Goal: Task Accomplishment & Management: Contribute content

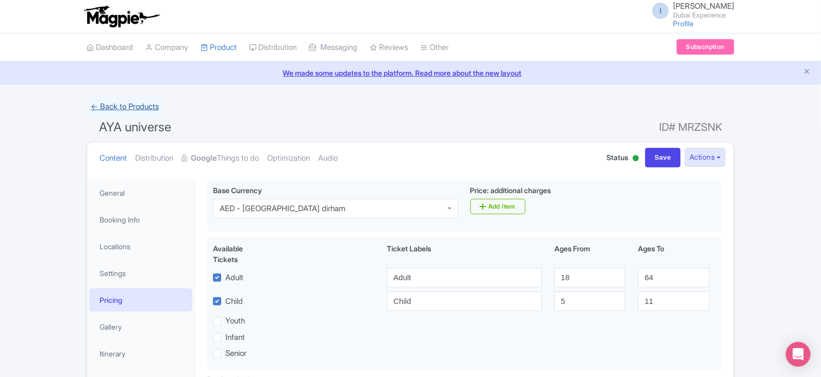
click at [131, 109] on link "← Back to Products" at bounding box center [125, 107] width 76 height 20
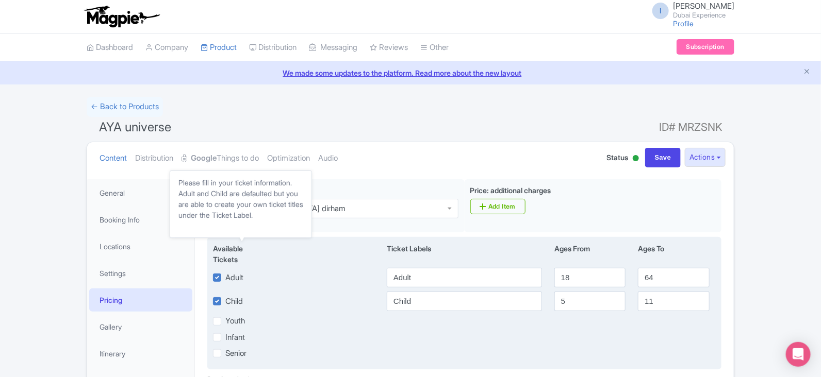
scroll to position [226, 0]
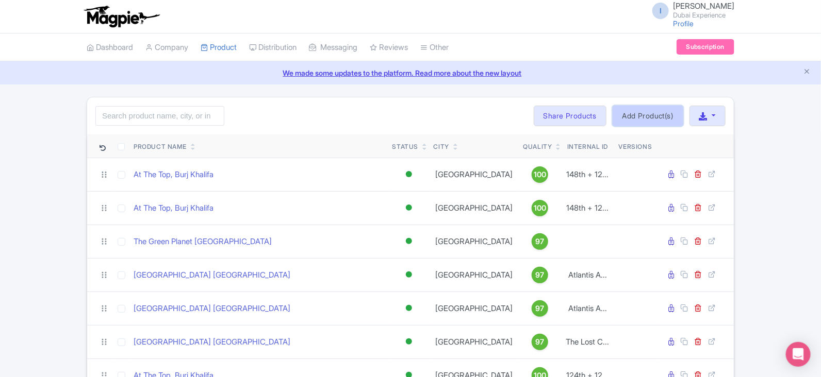
click at [665, 116] on link "Add Product(s)" at bounding box center [647, 116] width 71 height 21
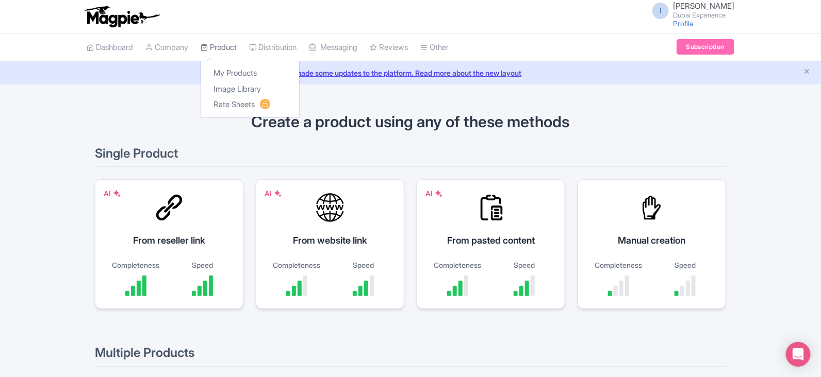
click at [237, 47] on link "Product" at bounding box center [218, 48] width 36 height 28
click at [235, 73] on link "My Products" at bounding box center [250, 73] width 98 height 16
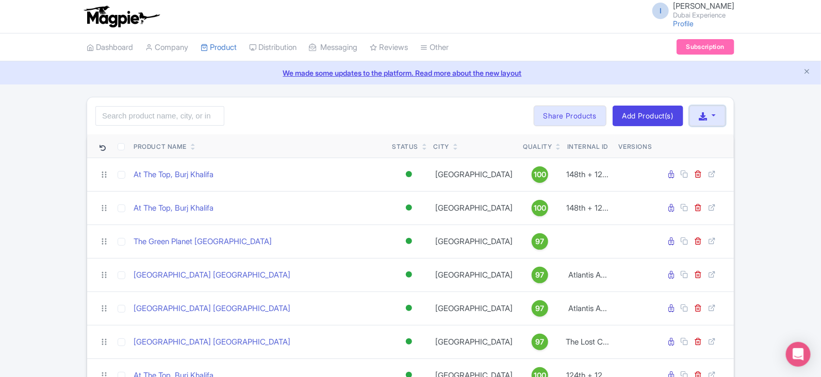
click at [713, 115] on button "button" at bounding box center [707, 116] width 36 height 21
click at [634, 148] on link "Start with blank product" at bounding box center [634, 146] width 129 height 16
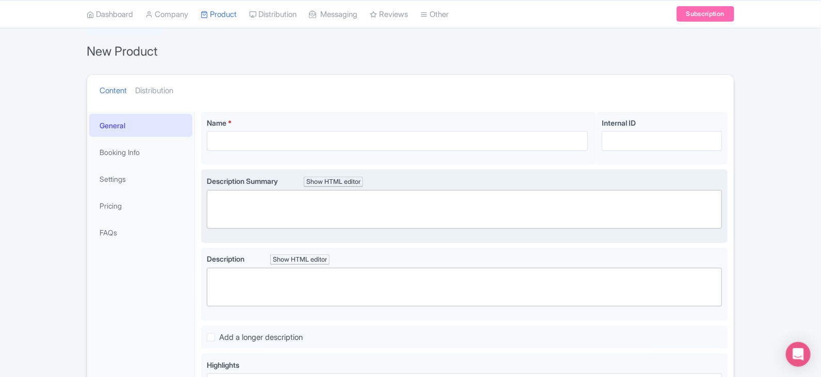
scroll to position [128, 0]
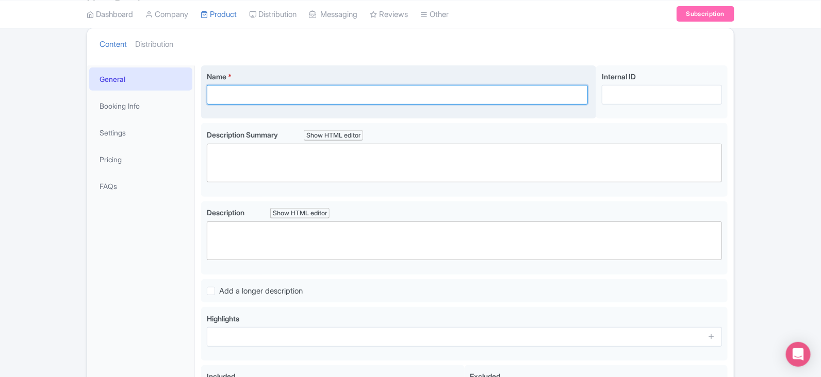
click at [337, 97] on input "Name *" at bounding box center [397, 95] width 381 height 20
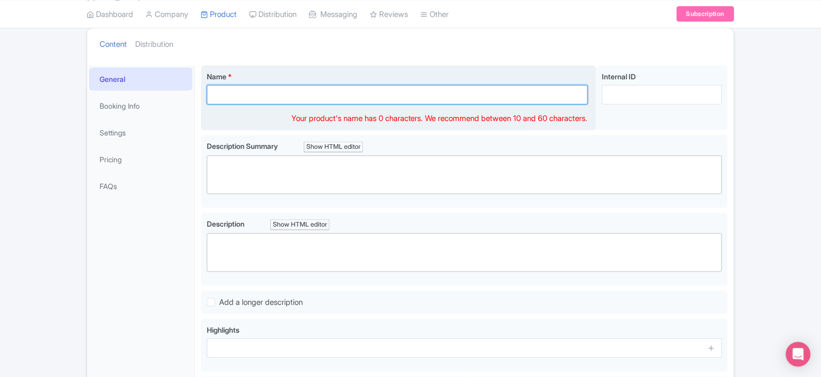
click at [337, 97] on input "Name *" at bounding box center [397, 95] width 381 height 20
paste input "Green Planet"
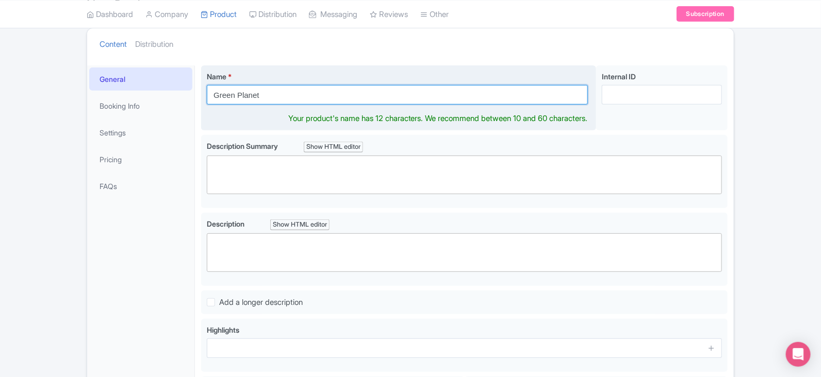
click at [354, 96] on input "Green Planet" at bounding box center [397, 95] width 381 height 20
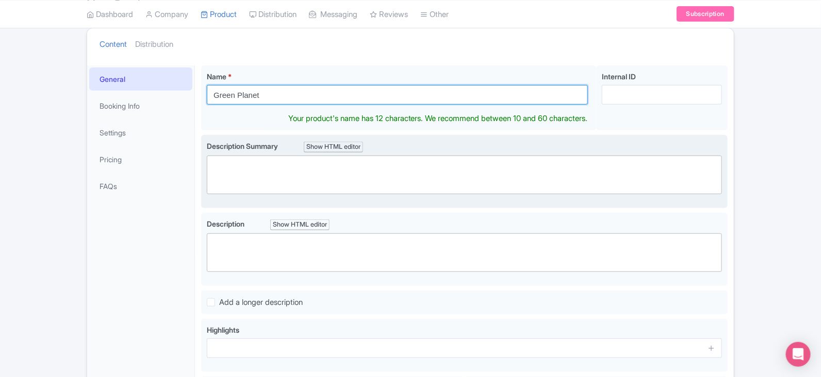
type input "Green Planet"
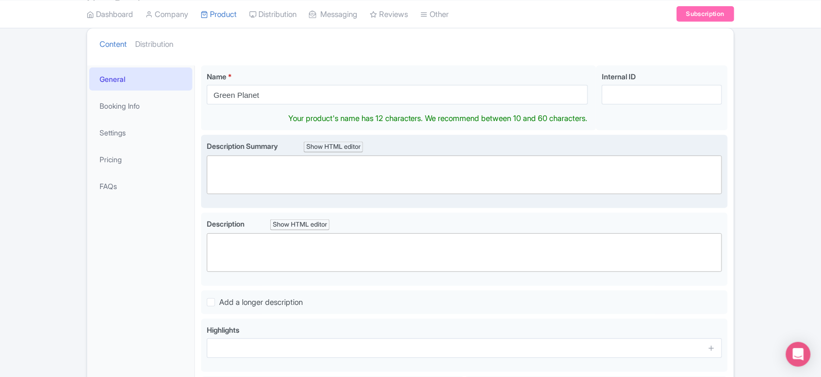
click at [339, 170] on trix-editor at bounding box center [464, 175] width 515 height 39
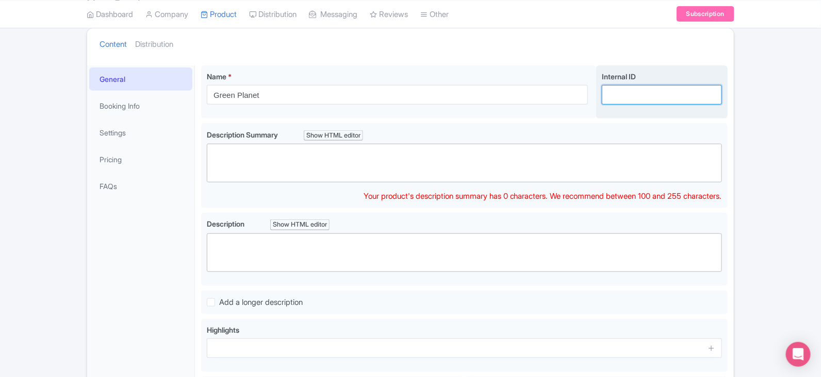
click at [622, 96] on input "Internal ID" at bounding box center [661, 95] width 120 height 20
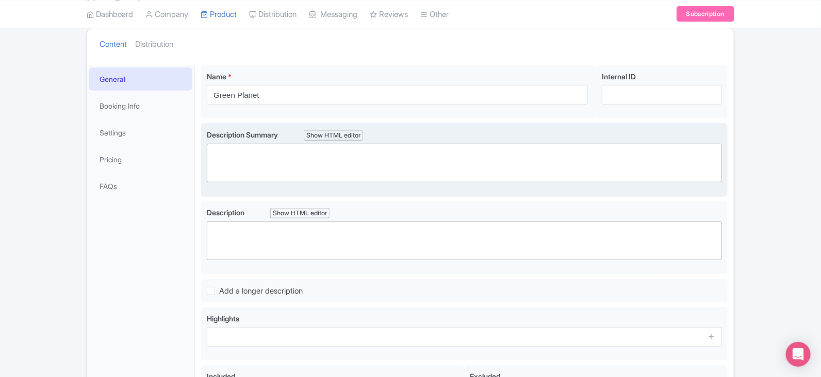
click at [600, 139] on div "Description Summary Show HTML editor Bold Italic Strikethrough Link Heading Quo…" at bounding box center [464, 156] width 515 height 54
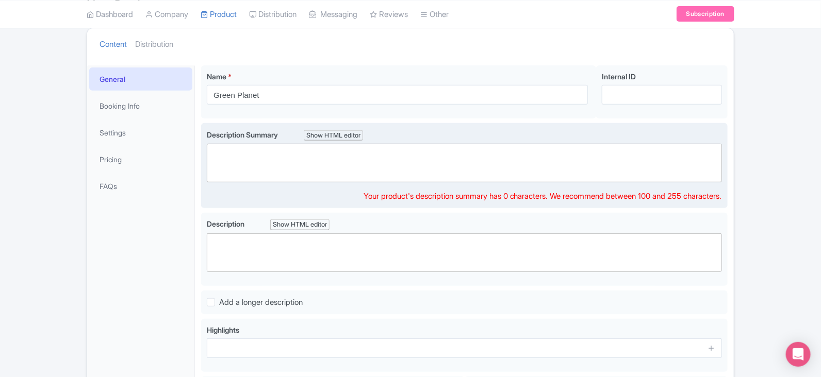
click at [573, 169] on trix-editor at bounding box center [464, 163] width 515 height 39
click at [219, 178] on trix-editor at bounding box center [464, 163] width 515 height 39
paste trix-editor "<ul><li>Visit a tropical rainforest right in the middle of [GEOGRAPHIC_DATA] at…"
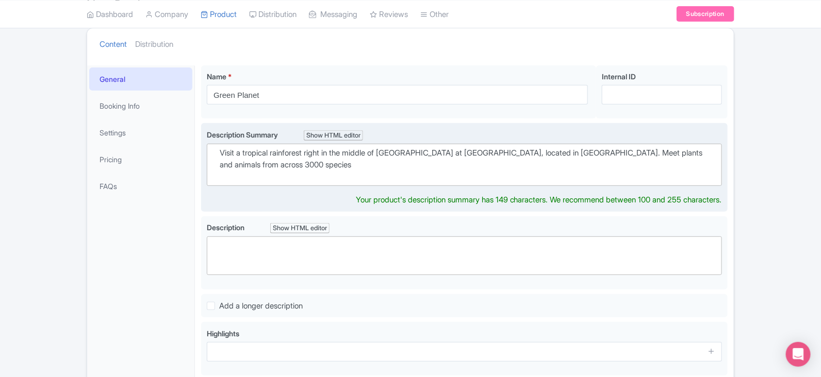
click at [220, 154] on li "Visit a tropical rainforest right in the middle of [GEOGRAPHIC_DATA] at [GEOGRA…" at bounding box center [468, 158] width 497 height 23
click at [333, 161] on div "Visit a tropical rainforest right in the middle of [GEOGRAPHIC_DATA] at [GEOGRA…" at bounding box center [464, 158] width 505 height 23
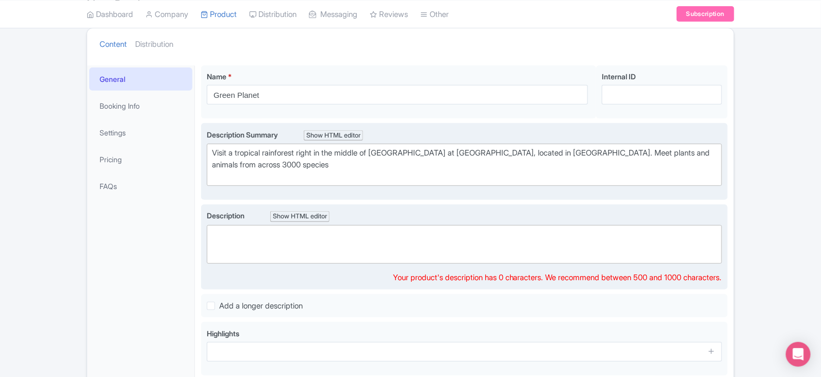
click at [333, 266] on div "Description Show HTML editor Bold Italic Strikethrough Link Heading Quote Code …" at bounding box center [464, 246] width 515 height 73
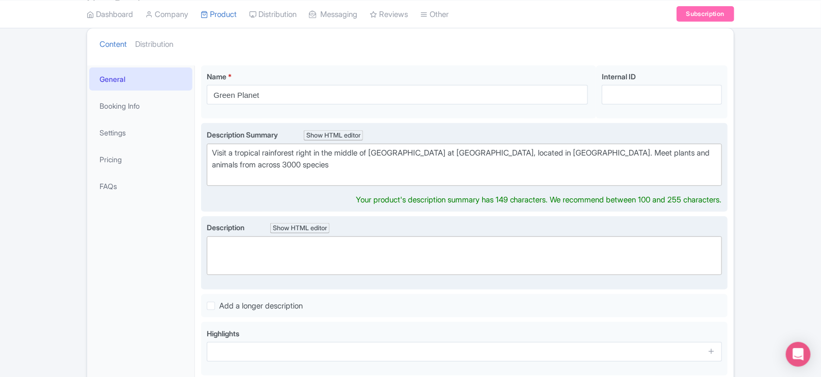
scroll to position [140, 0]
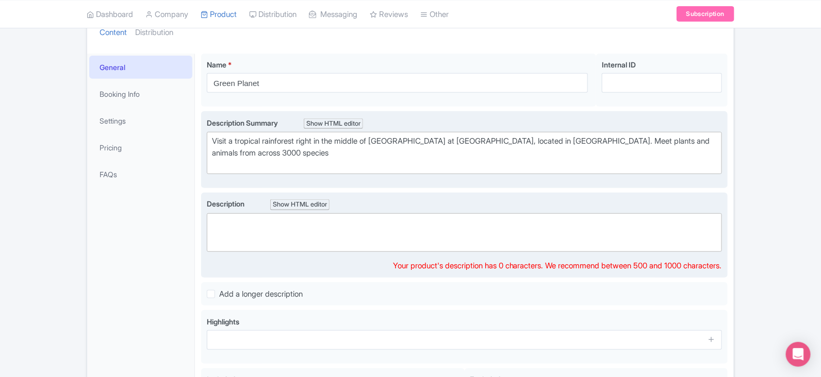
click at [343, 246] on trix-editor at bounding box center [464, 232] width 515 height 39
click at [358, 221] on trix-editor at bounding box center [464, 232] width 515 height 39
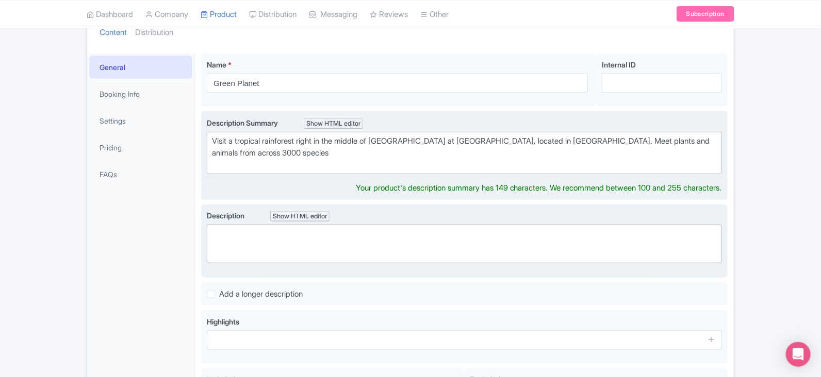
scroll to position [152, 0]
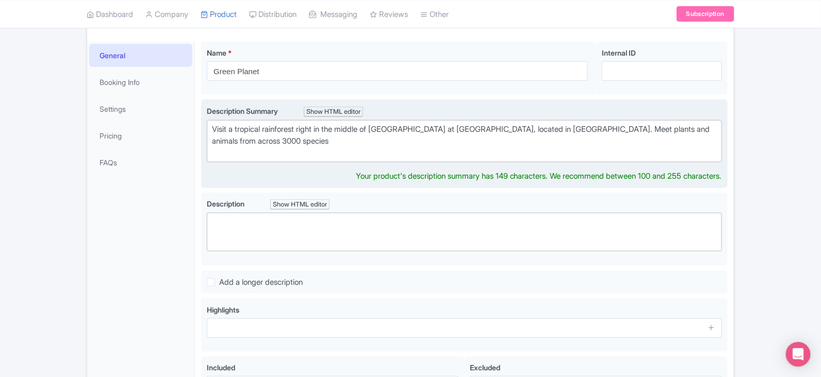
click at [290, 144] on div "Visit a tropical rainforest right in the middle of [GEOGRAPHIC_DATA] at [GEOGRA…" at bounding box center [464, 135] width 505 height 23
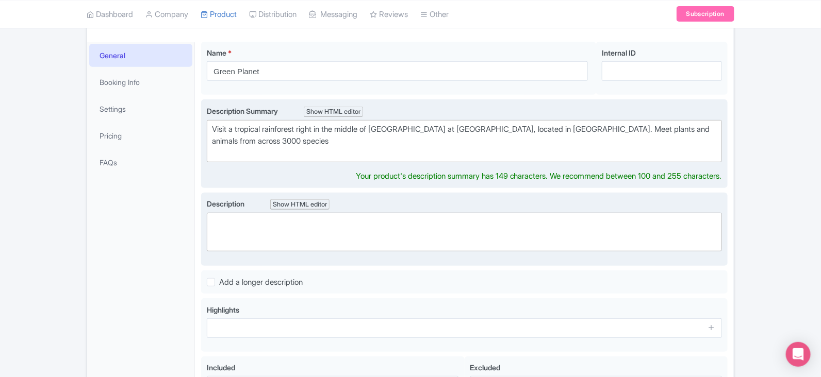
click at [335, 243] on div "Description Show HTML editor Bold Italic Strikethrough Link Heading Quote Code …" at bounding box center [464, 229] width 515 height 62
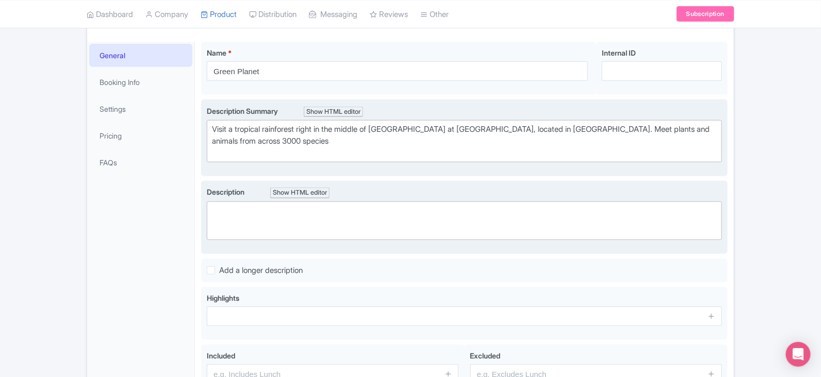
click at [335, 243] on div "Description Show HTML editor Bold Italic Strikethrough Link Heading Quote Code …" at bounding box center [464, 218] width 515 height 62
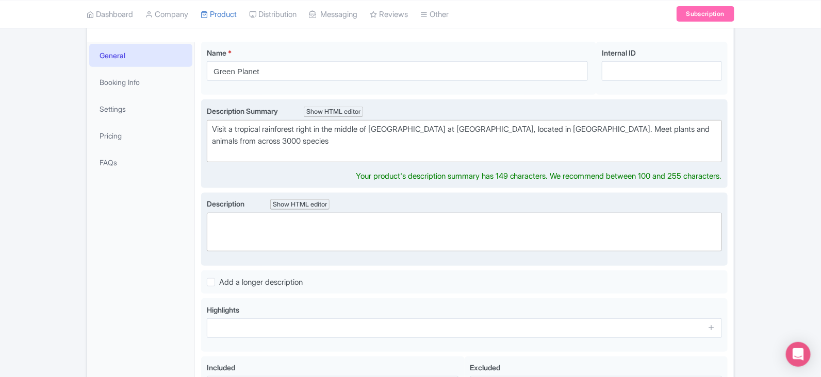
paste trix-editor "<ul><li>Main attractions: [GEOGRAPHIC_DATA]'s 1st glass bio-dome, rare, exotic …"
type trix-editor "<div>Visit a tropical rainforest right in the middle of [GEOGRAPHIC_DATA] at [G…"
click at [335, 223] on trix-editor at bounding box center [464, 232] width 515 height 39
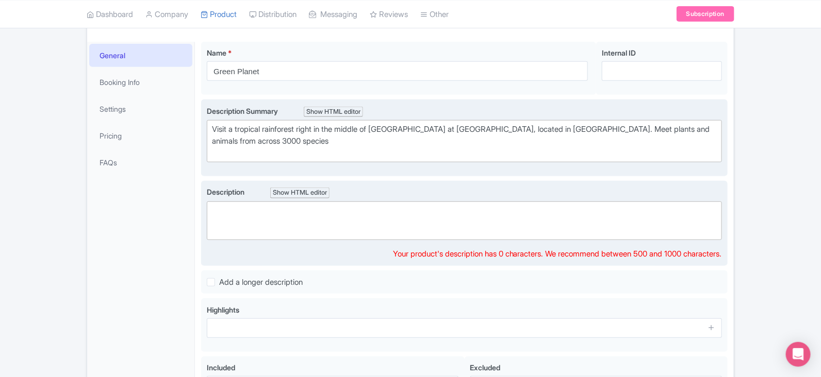
paste trix-editor "<ul><li>Main attractions: [GEOGRAPHIC_DATA]'s 1st glass bio-dome, rare, exotic …"
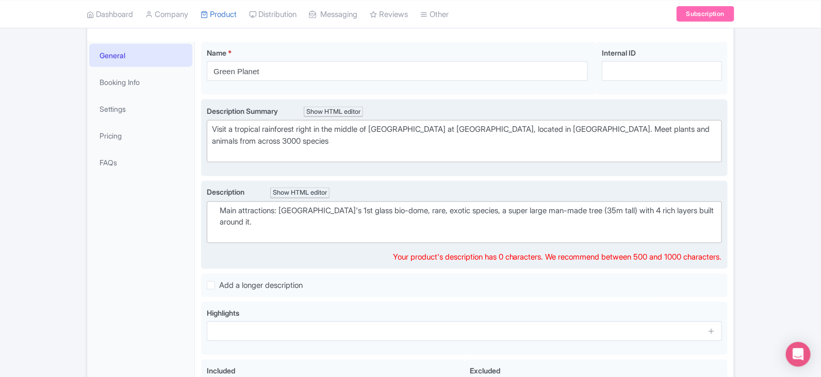
scroll to position [163, 0]
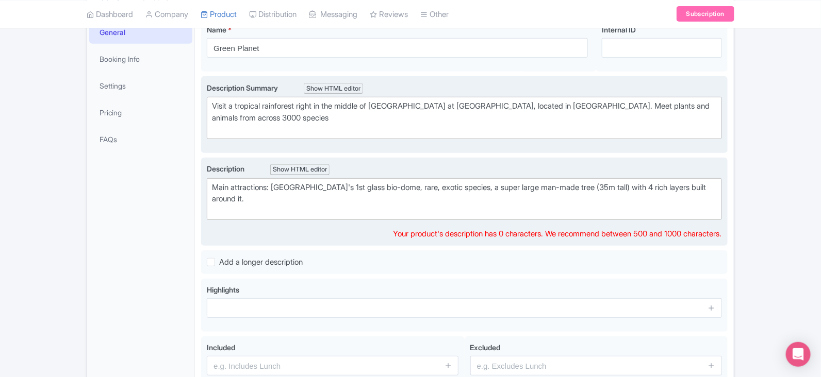
type trix-editor "<div>Main attractions: [GEOGRAPHIC_DATA]'s 1st glass bio-dome, rare, exotic spe…"
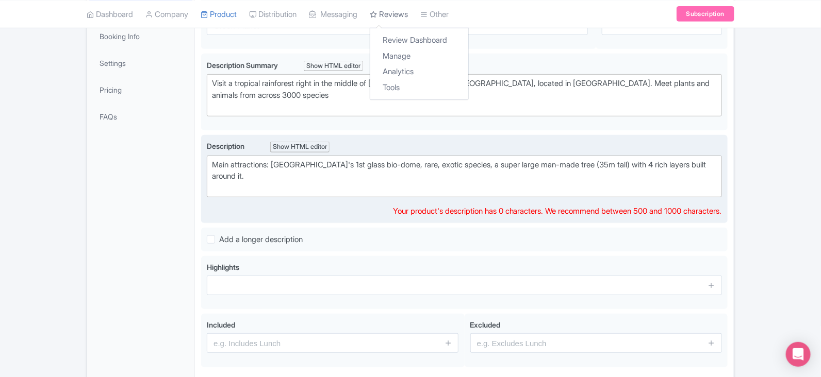
scroll to position [210, 0]
